Goal: Information Seeking & Learning: Find contact information

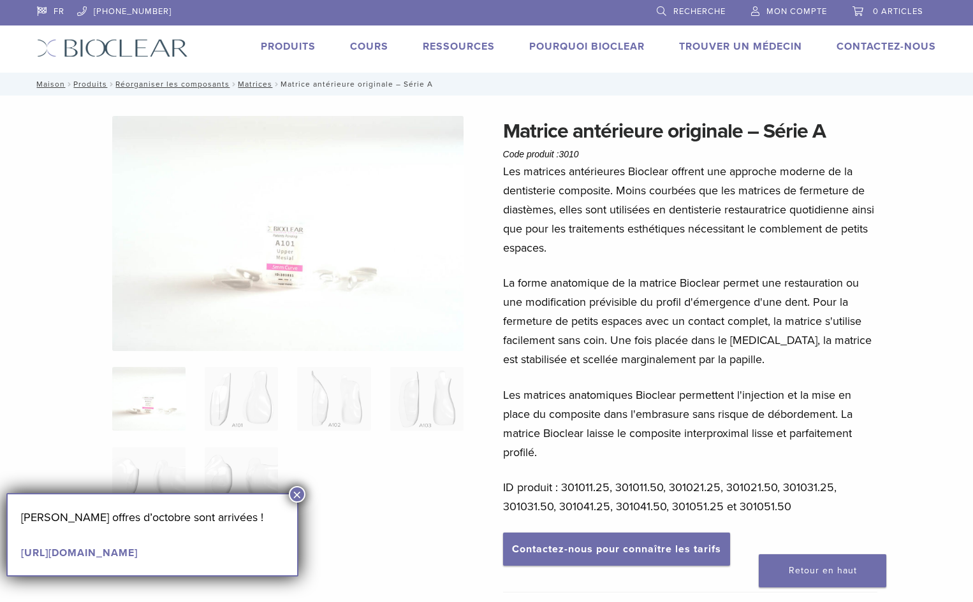
click at [298, 496] on font "×" at bounding box center [297, 494] width 9 height 17
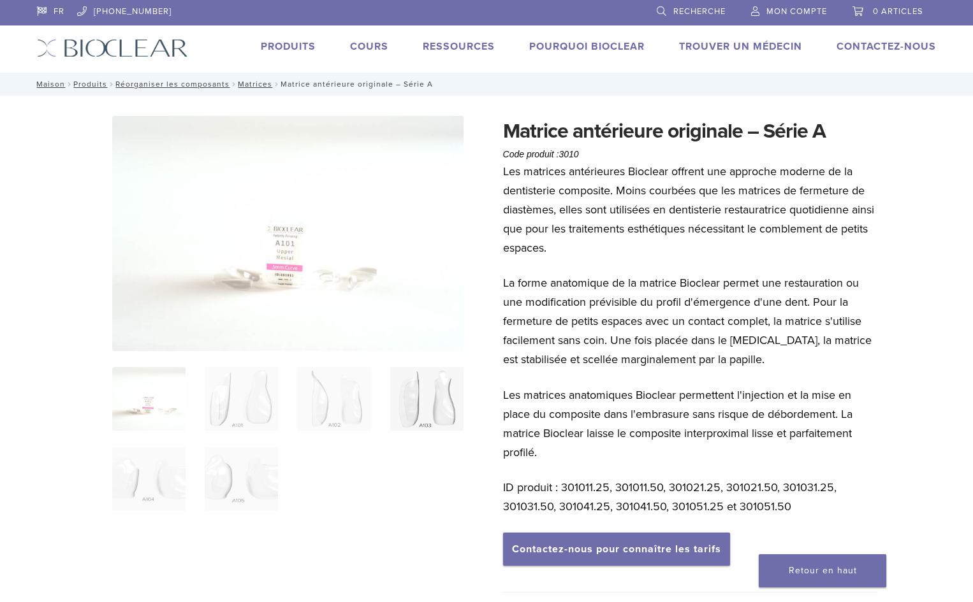
click at [441, 403] on img at bounding box center [426, 399] width 73 height 64
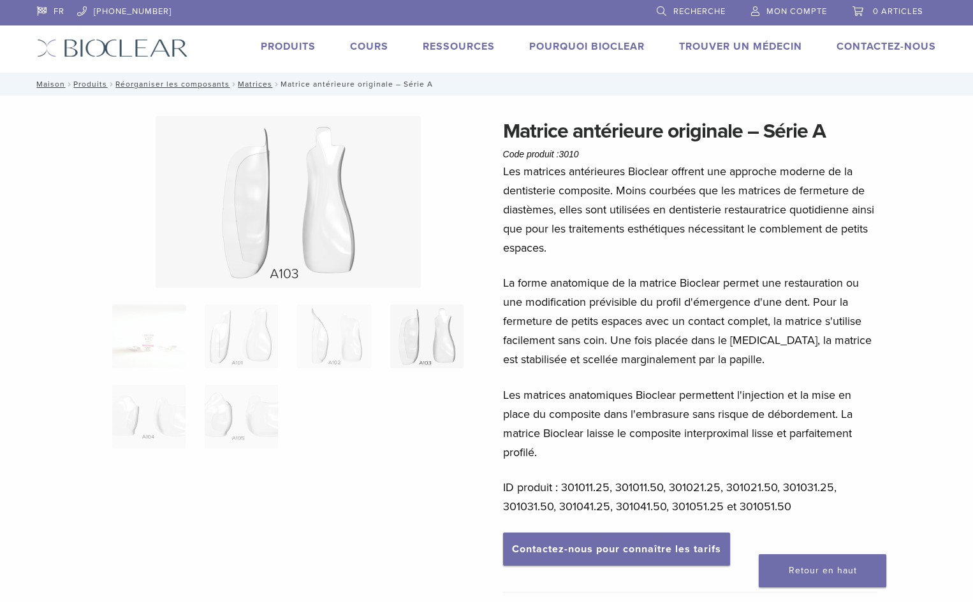
click at [434, 345] on img at bounding box center [426, 337] width 73 height 64
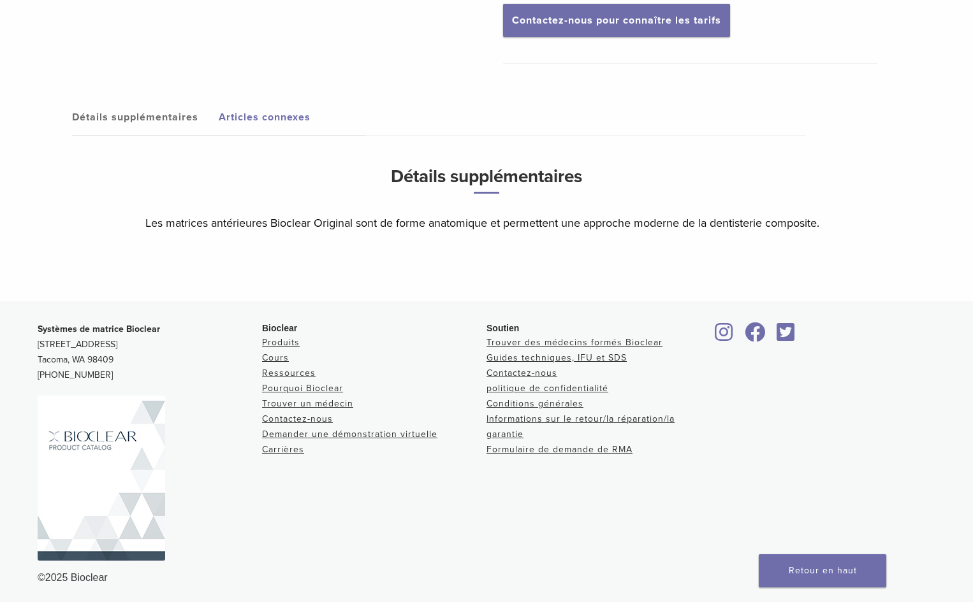
scroll to position [533, 0]
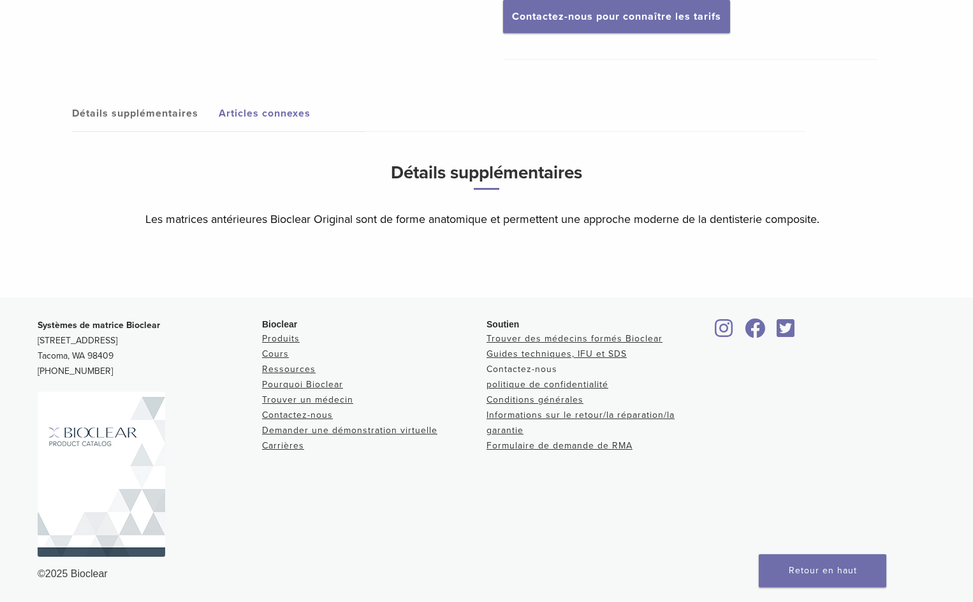
click at [504, 372] on font "Contactez-nous" at bounding box center [521, 369] width 71 height 11
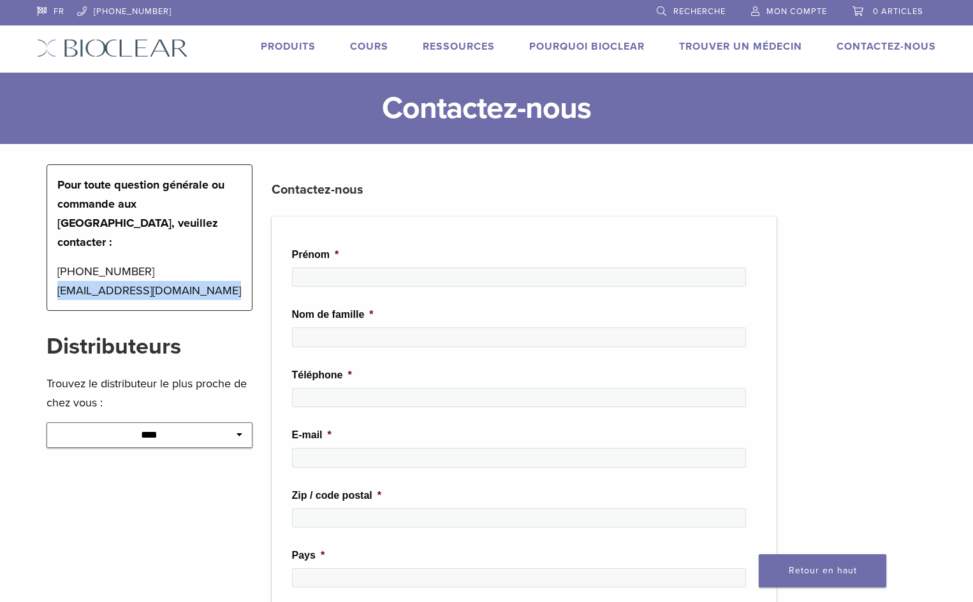
drag, startPoint x: 218, startPoint y: 273, endPoint x: 54, endPoint y: 275, distance: 164.5
click at [54, 275] on div "Pour toute question générale ou commande aux [GEOGRAPHIC_DATA], veuillez contac…" at bounding box center [150, 237] width 206 height 147
drag, startPoint x: 212, startPoint y: 274, endPoint x: 204, endPoint y: 274, distance: 7.6
drag, startPoint x: 57, startPoint y: 266, endPoint x: 219, endPoint y: 263, distance: 161.9
click at [219, 262] on p "1-855-712-5327 contactus@bioclearmatrix.com" at bounding box center [149, 281] width 184 height 38
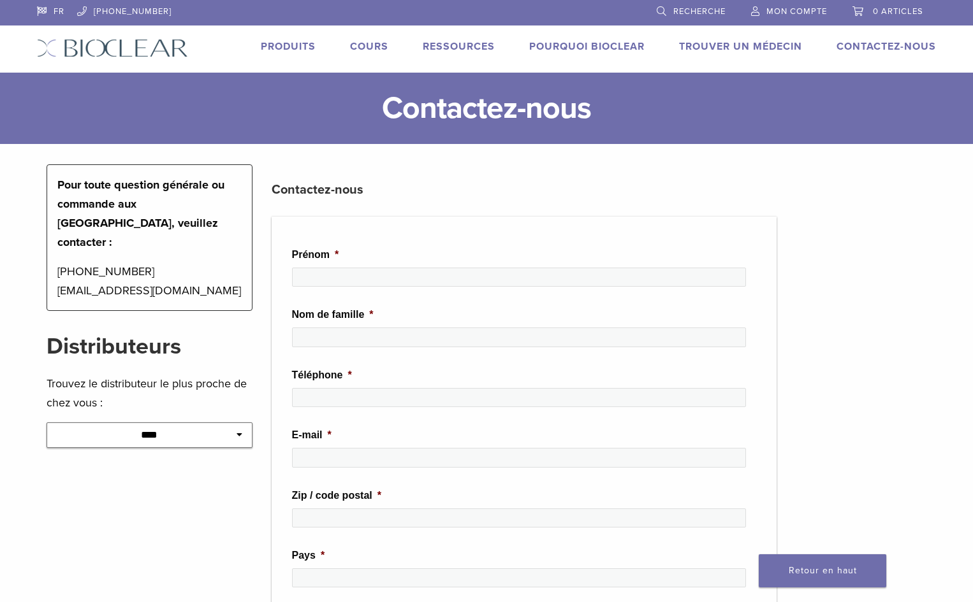
click at [259, 453] on div "**********" at bounding box center [149, 571] width 225 height 814
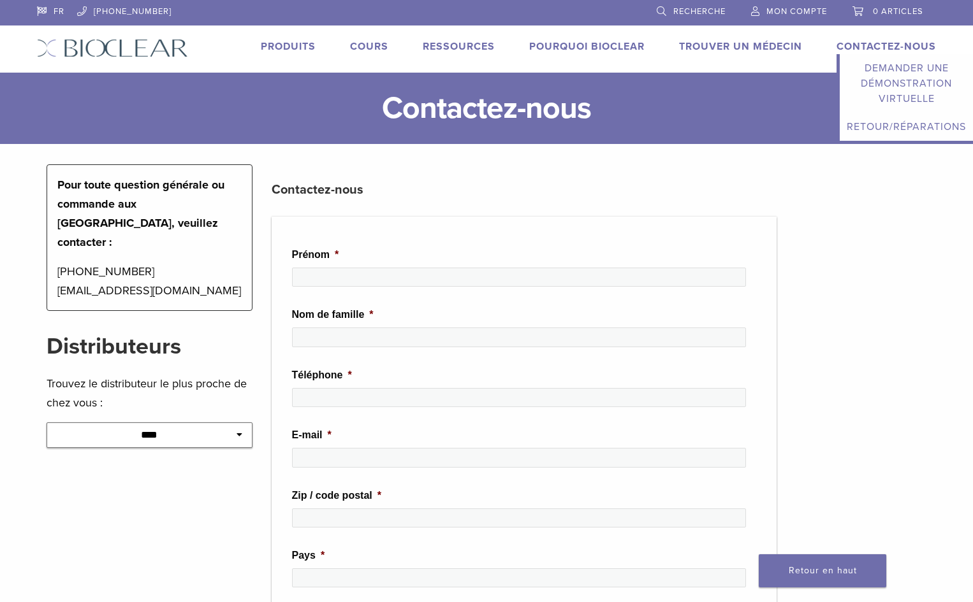
click at [897, 72] on font "Demander une démonstration virtuelle" at bounding box center [906, 83] width 91 height 43
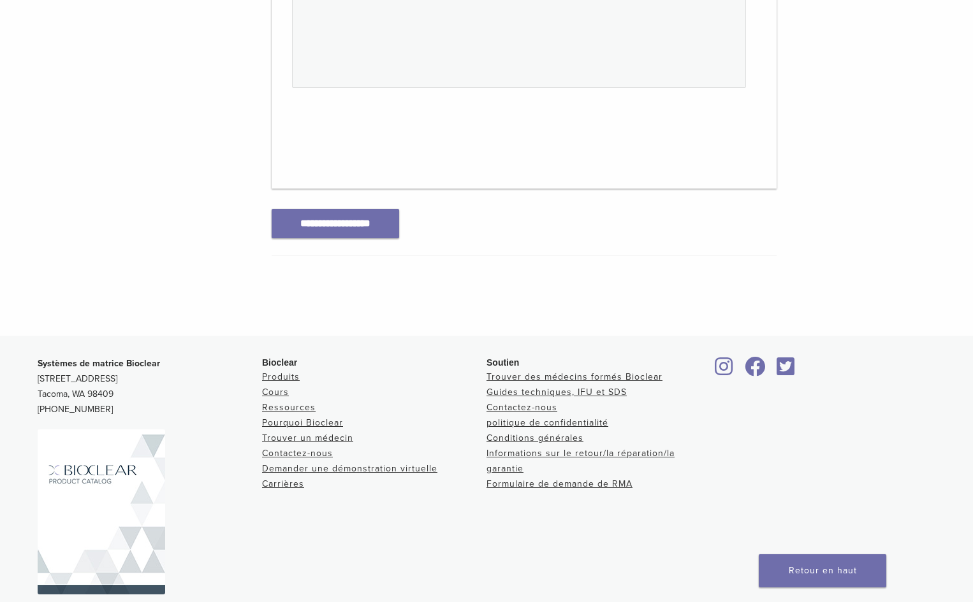
scroll to position [680, 0]
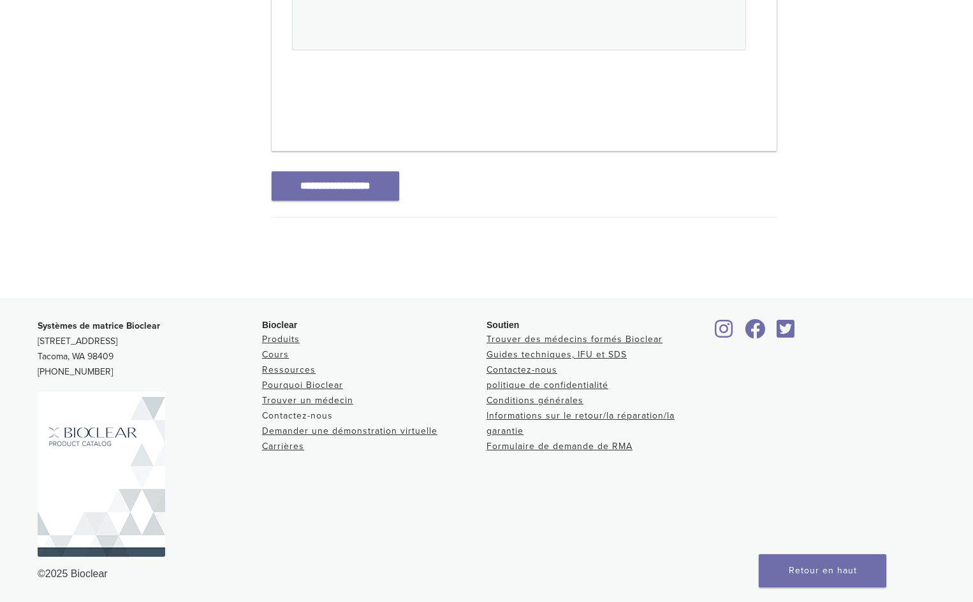
click at [288, 419] on font "Contactez-nous" at bounding box center [297, 416] width 71 height 11
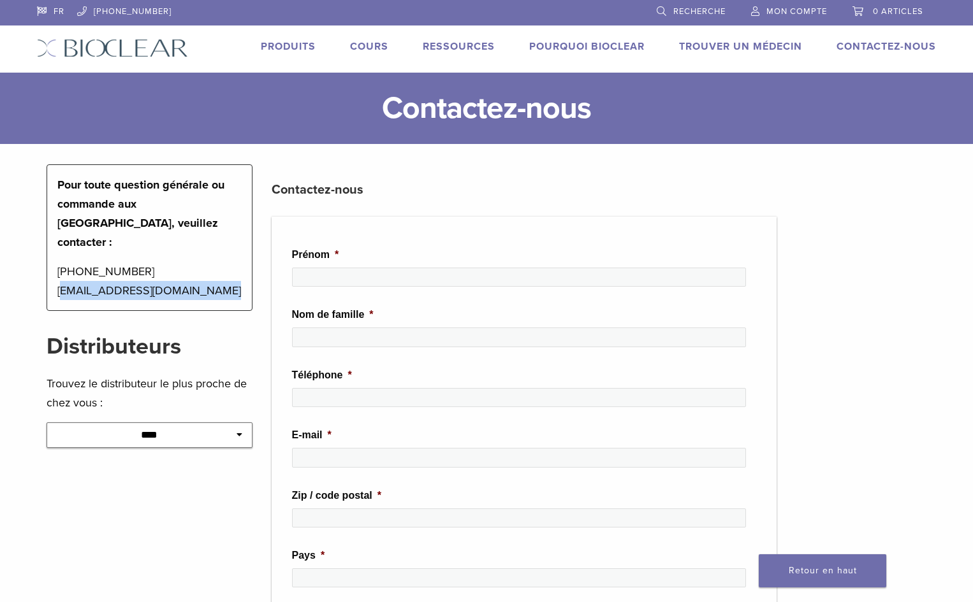
drag, startPoint x: 235, startPoint y: 276, endPoint x: 68, endPoint y: 272, distance: 167.7
click at [67, 273] on p "[PHONE_NUMBER] [EMAIL_ADDRESS][DOMAIN_NAME]" at bounding box center [149, 281] width 184 height 38
drag, startPoint x: 53, startPoint y: 273, endPoint x: 221, endPoint y: 267, distance: 167.8
click at [221, 268] on div "Pour toute question générale ou commande aux [GEOGRAPHIC_DATA], veuillez contac…" at bounding box center [150, 237] width 206 height 147
click at [247, 423] on select "**********" at bounding box center [150, 435] width 206 height 25
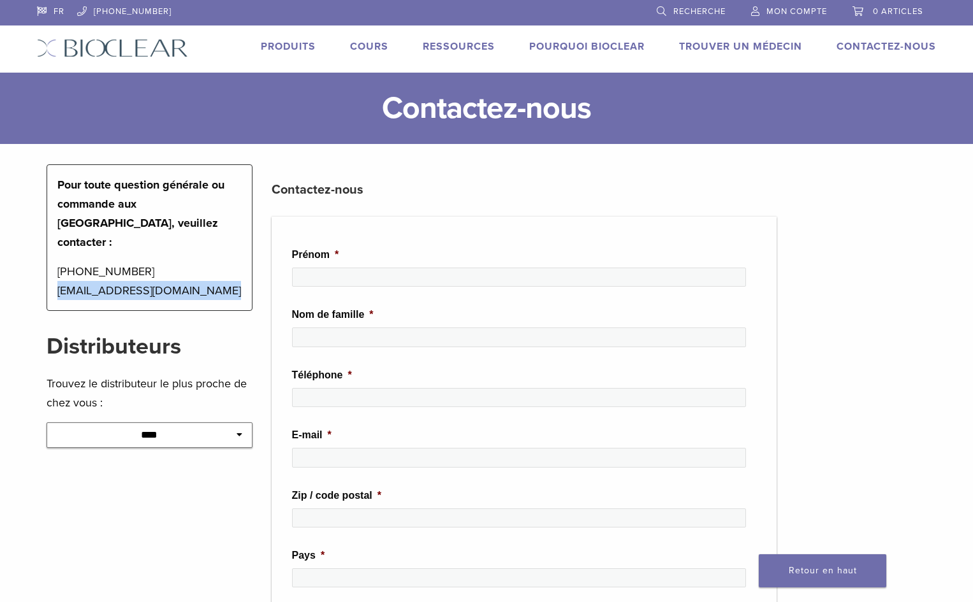
select select "******"
click at [47, 423] on select "**********" at bounding box center [150, 435] width 206 height 25
